Goal: Use online tool/utility: Use online tool/utility

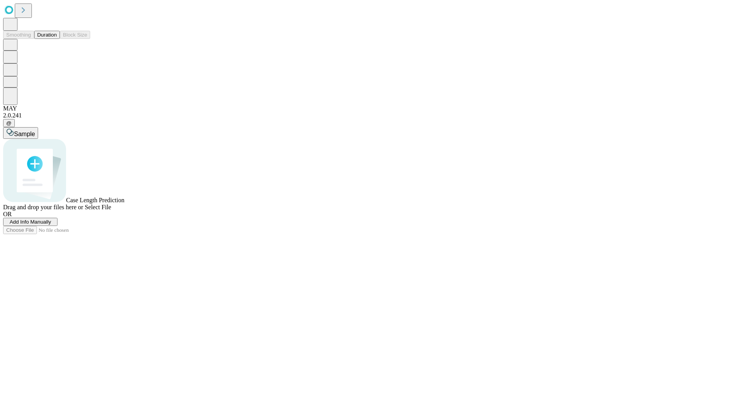
click at [111, 210] on span "Select File" at bounding box center [98, 207] width 26 height 7
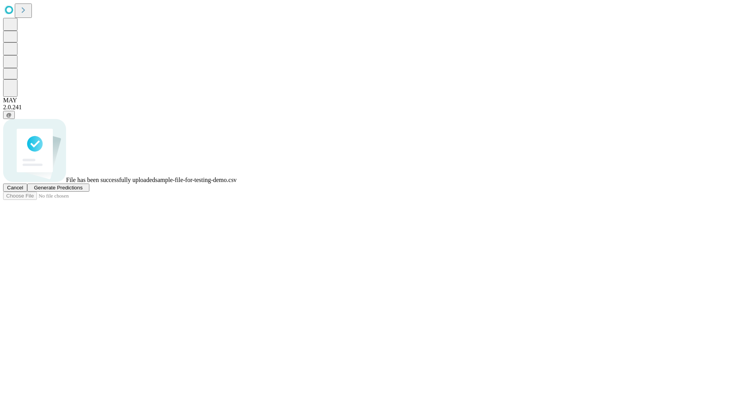
click at [82, 190] on span "Generate Predictions" at bounding box center [58, 188] width 49 height 6
